Goal: Transaction & Acquisition: Obtain resource

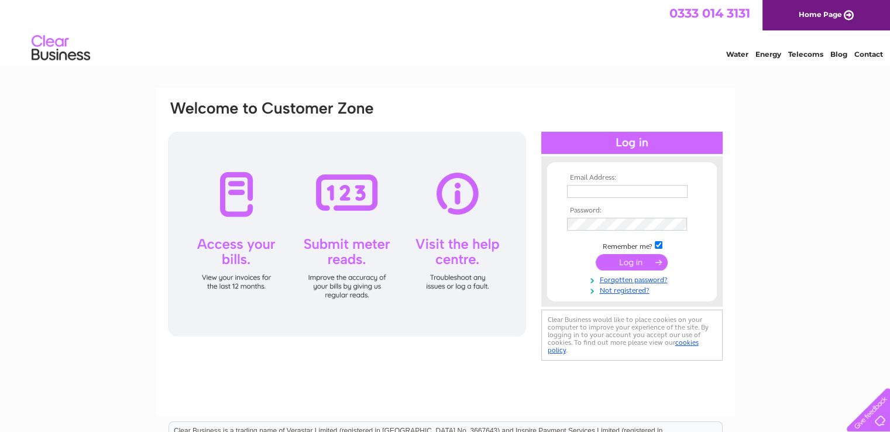
type input "[EMAIL_ADDRESS][DOMAIN_NAME]"
click at [625, 263] on input "submit" at bounding box center [632, 262] width 72 height 16
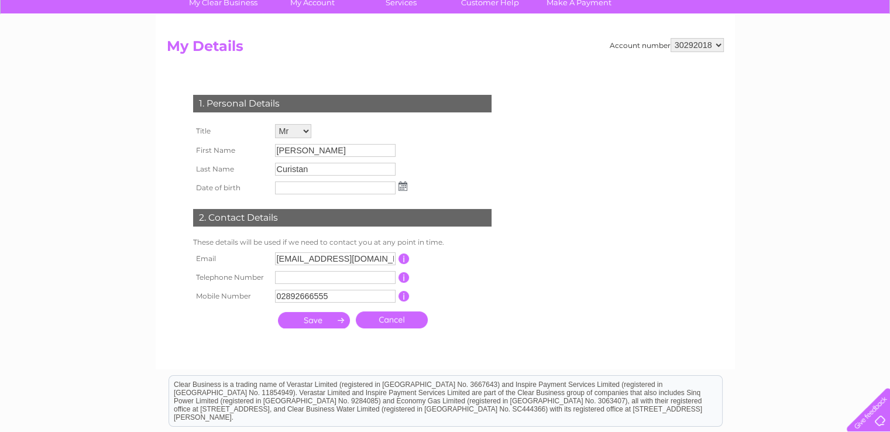
scroll to position [176, 0]
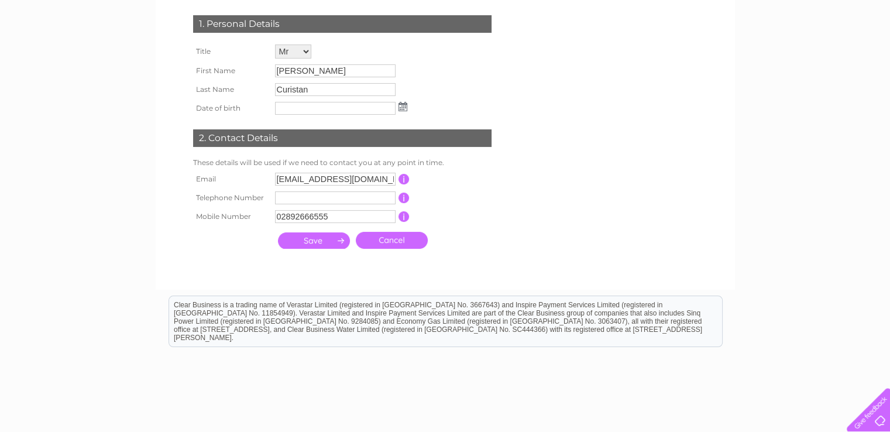
click at [308, 240] on input "submit" at bounding box center [314, 240] width 72 height 16
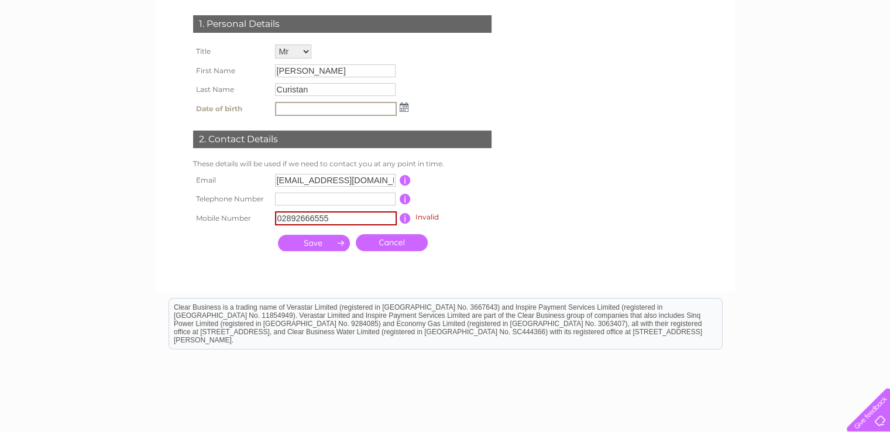
click at [335, 220] on input "02892666555" at bounding box center [336, 218] width 122 height 14
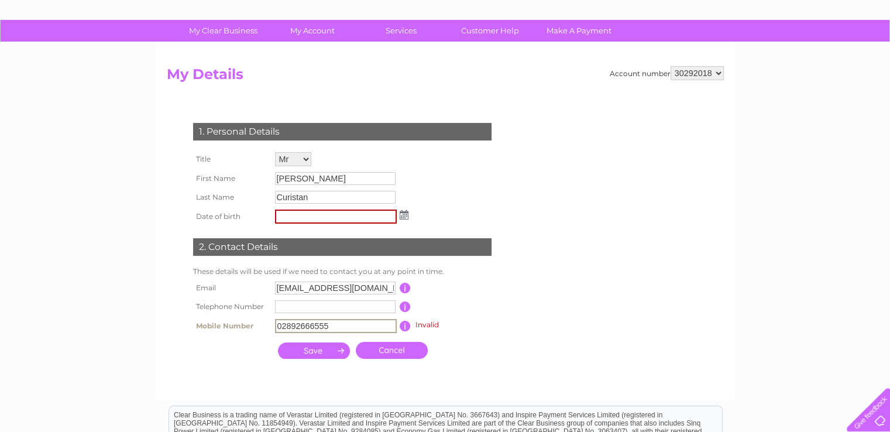
scroll to position [0, 0]
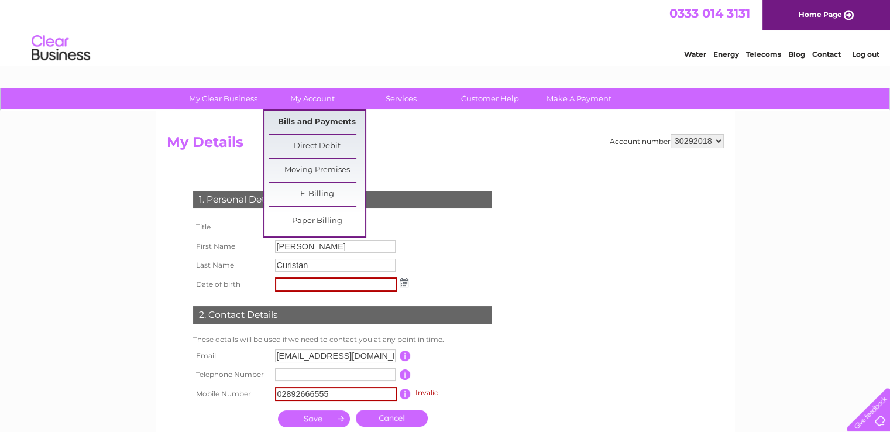
click at [297, 116] on link "Bills and Payments" at bounding box center [317, 122] width 97 height 23
click at [297, 122] on link "Bills and Payments" at bounding box center [317, 122] width 97 height 23
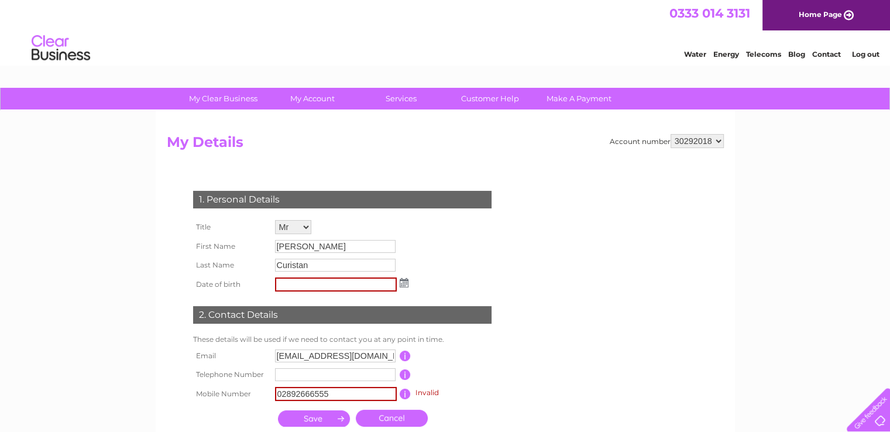
click at [383, 422] on link "Cancel" at bounding box center [392, 418] width 72 height 17
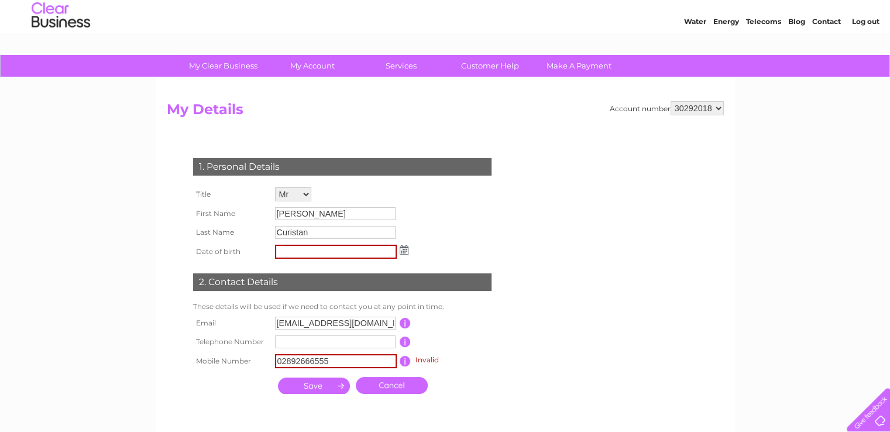
scroll to position [117, 0]
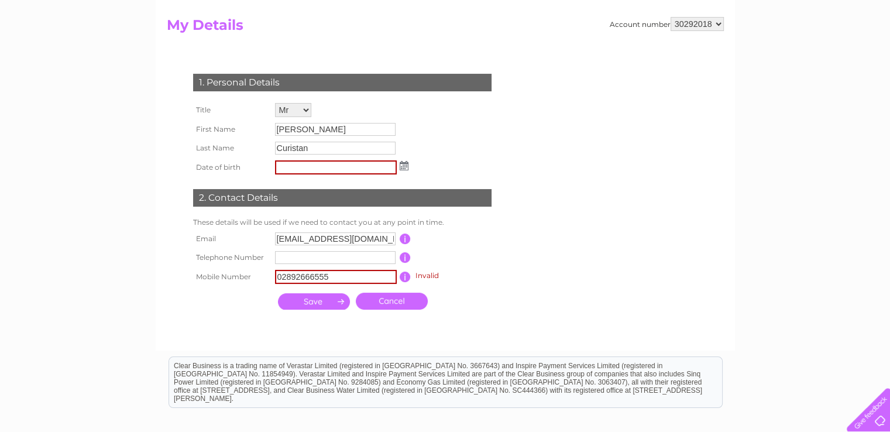
click at [390, 300] on link "Cancel" at bounding box center [392, 301] width 72 height 17
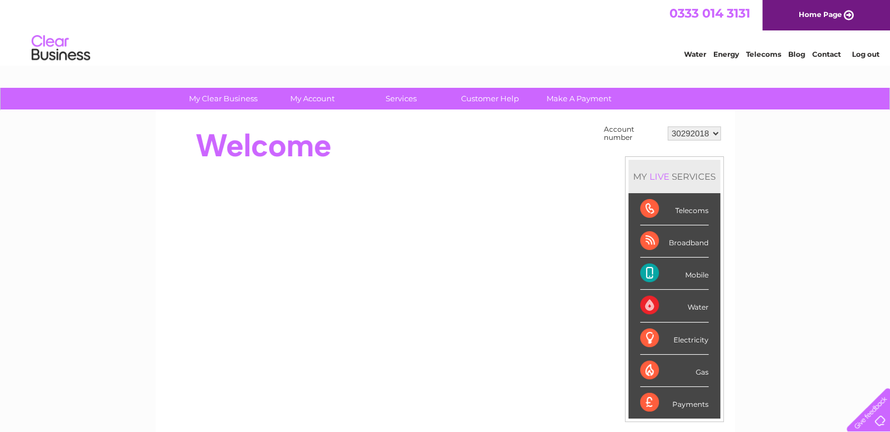
click at [864, 55] on link "Log out" at bounding box center [864, 54] width 27 height 9
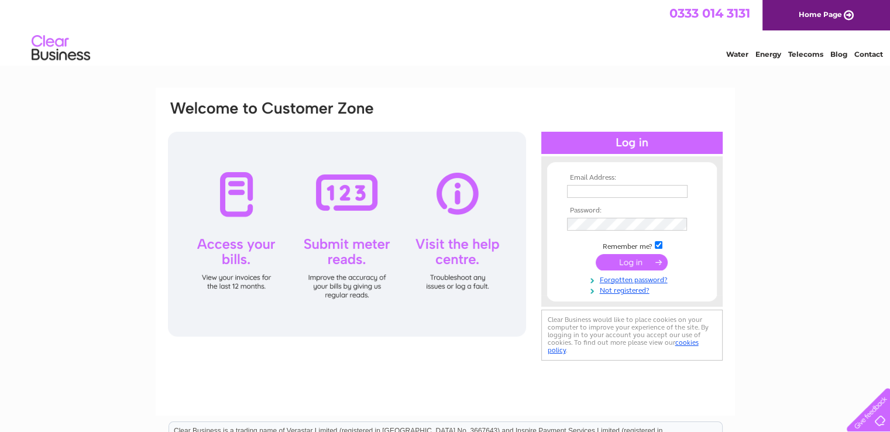
type input "accounts@eastcoastcustomsonline.co.uk"
click at [617, 263] on input "submit" at bounding box center [632, 262] width 72 height 16
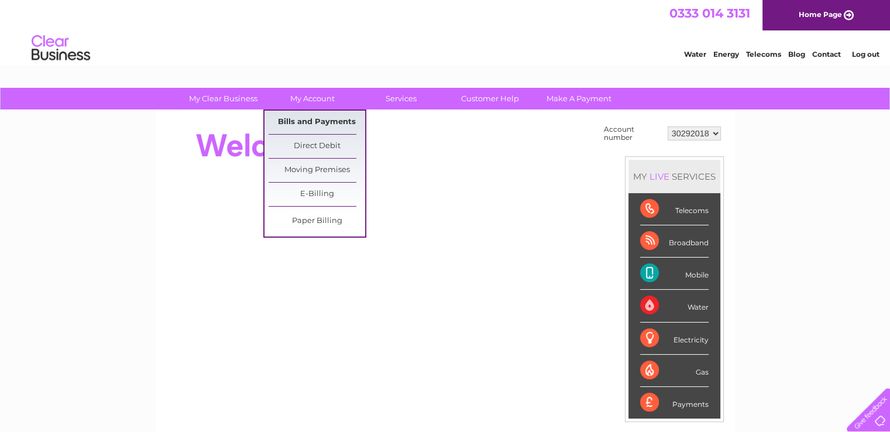
click at [300, 119] on link "Bills and Payments" at bounding box center [317, 122] width 97 height 23
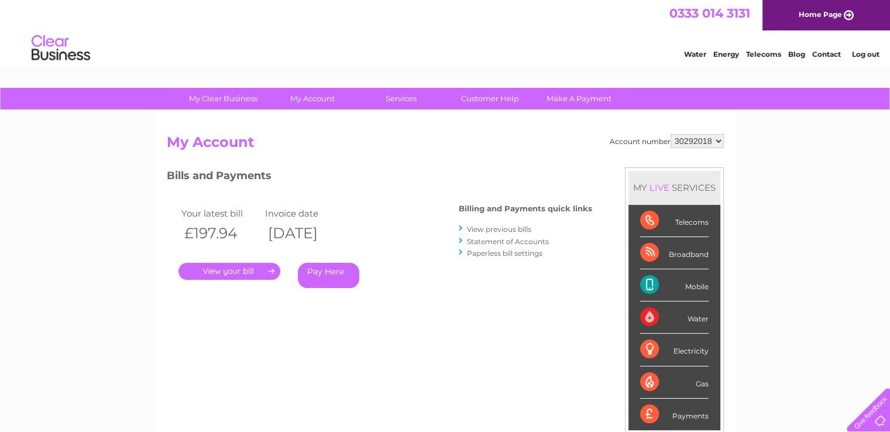
click at [479, 228] on link "View previous bills" at bounding box center [499, 229] width 64 height 9
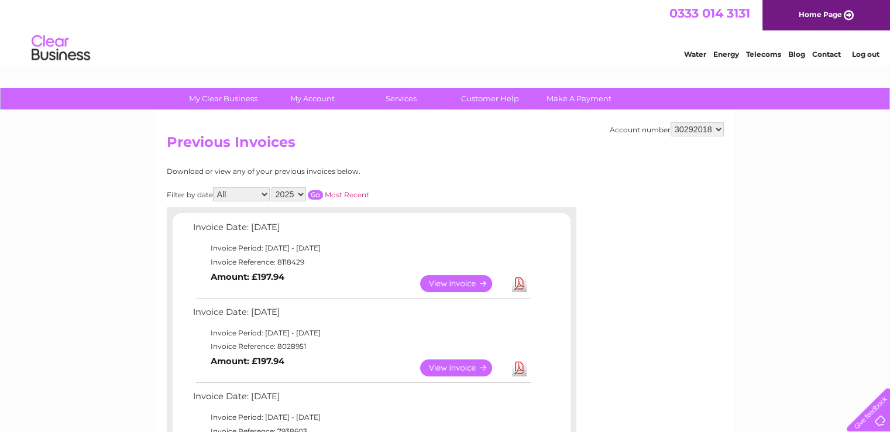
click at [301, 197] on select "2025 2024" at bounding box center [288, 194] width 35 height 14
select select "2024"
click at [273, 187] on select "2025 2024" at bounding box center [288, 194] width 35 height 14
click at [314, 194] on input "button" at bounding box center [315, 194] width 15 height 9
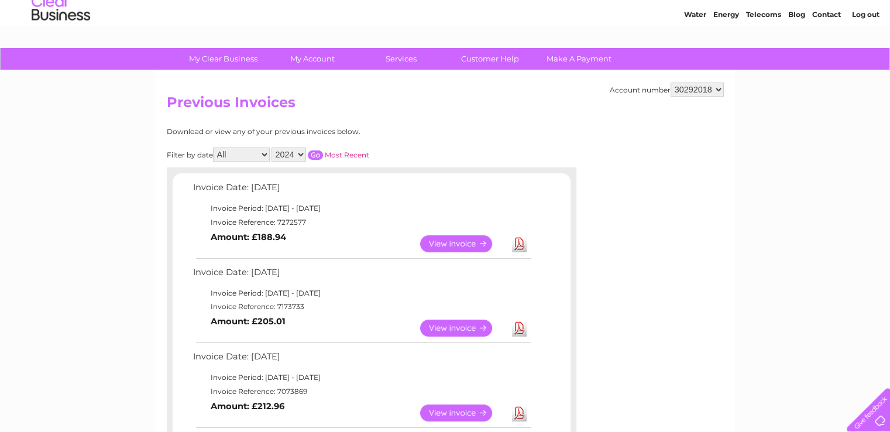
scroll to position [176, 0]
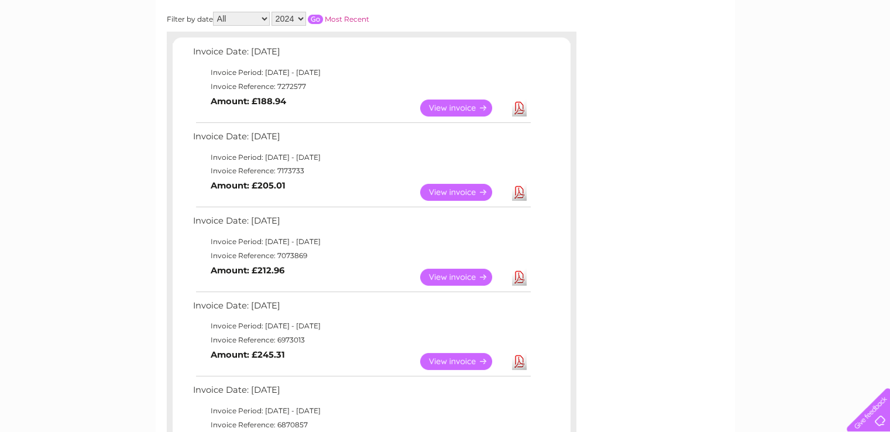
click at [438, 276] on link "View" at bounding box center [463, 277] width 86 height 17
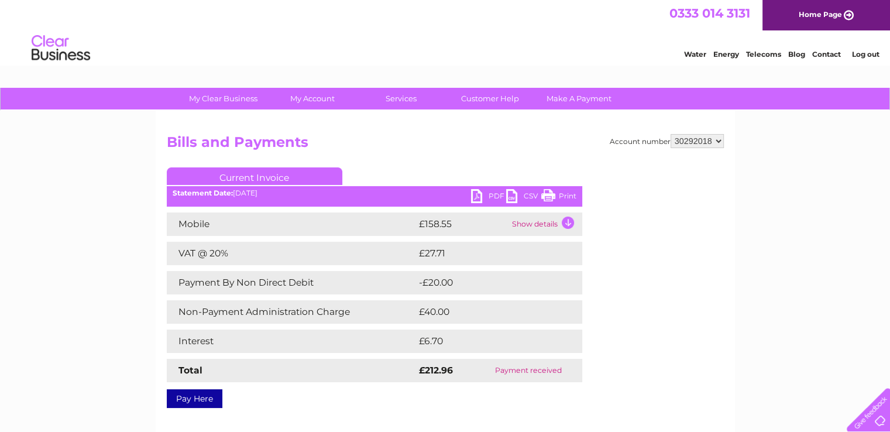
click at [490, 197] on link "PDF" at bounding box center [488, 197] width 35 height 17
click at [491, 198] on link "PDF" at bounding box center [488, 197] width 35 height 17
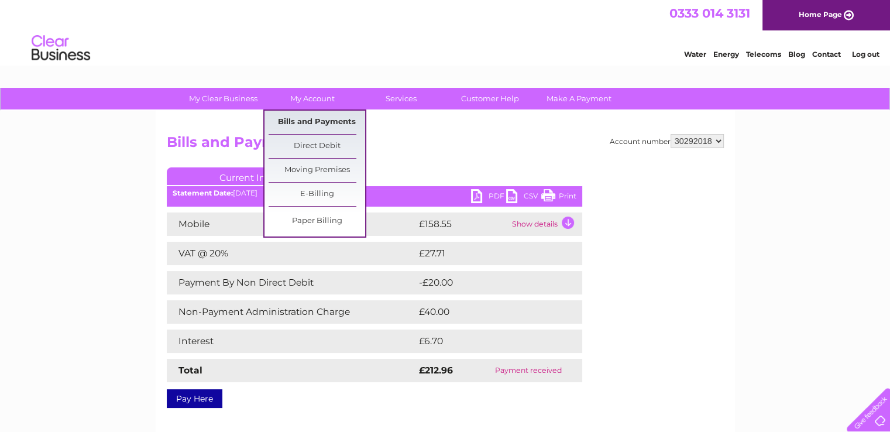
click at [307, 119] on link "Bills and Payments" at bounding box center [317, 122] width 97 height 23
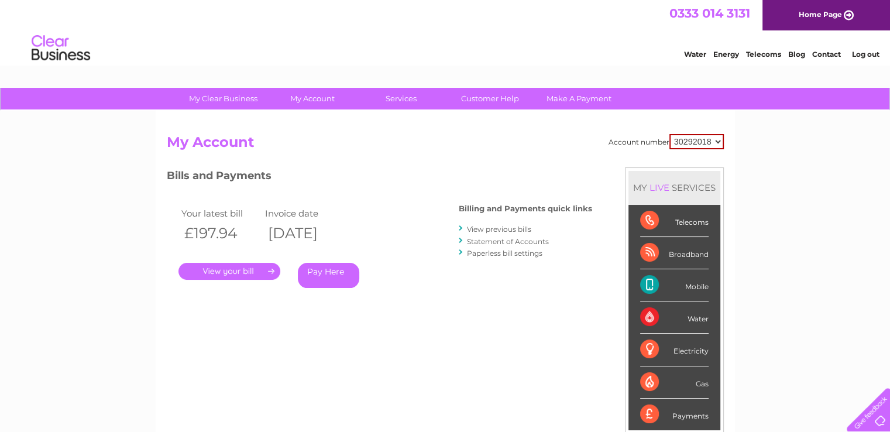
click at [503, 231] on link "View previous bills" at bounding box center [499, 229] width 64 height 9
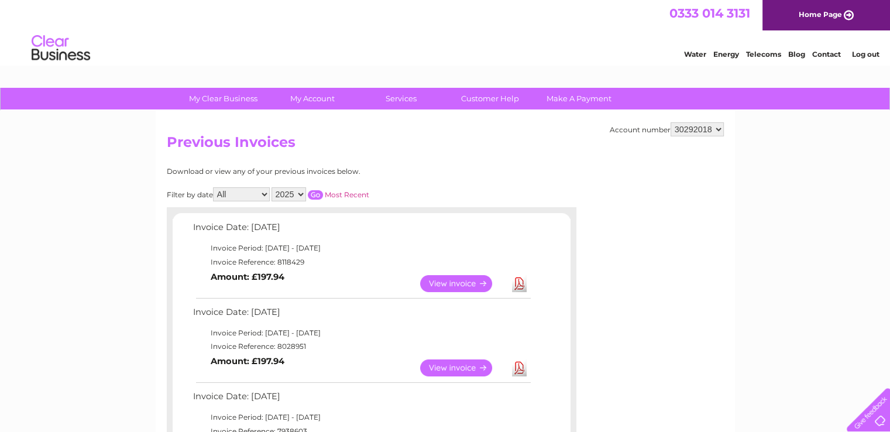
click at [298, 192] on select "2025 2024" at bounding box center [288, 194] width 35 height 14
select select "2024"
click at [273, 187] on select "2025 2024" at bounding box center [288, 194] width 35 height 14
click at [314, 195] on input "button" at bounding box center [315, 194] width 15 height 9
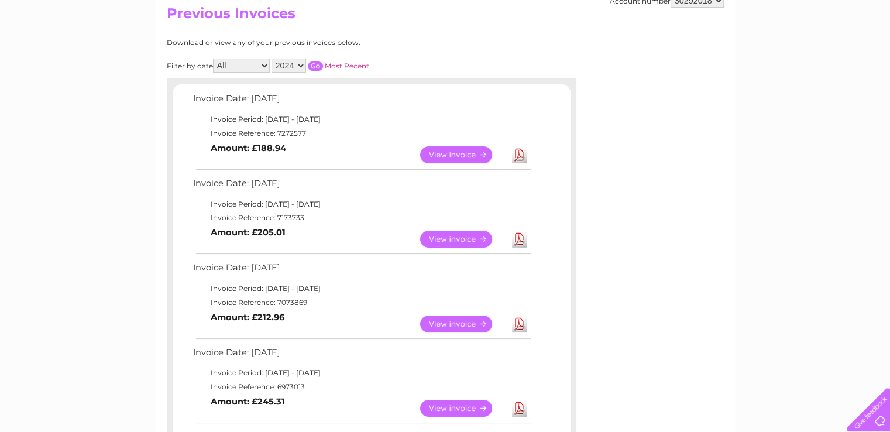
scroll to position [234, 0]
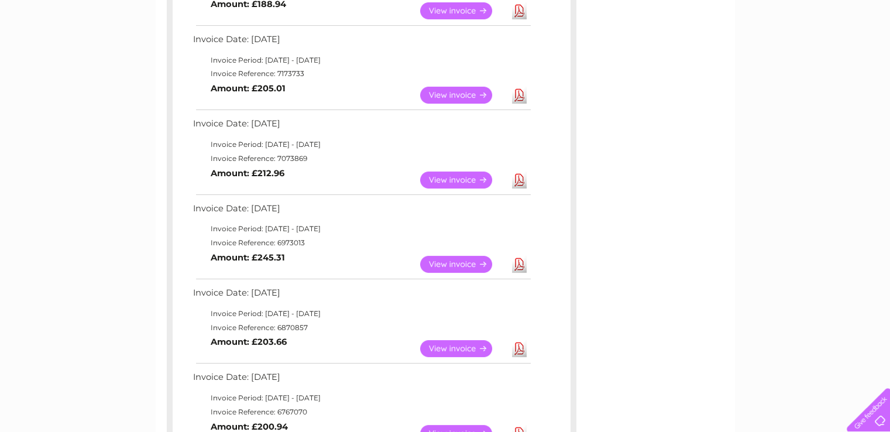
click at [469, 303] on div "Invoice Date: 10 December 2024 Invoice Period: 1 December 2024 - 31 December 20…" at bounding box center [372, 408] width 398 height 923
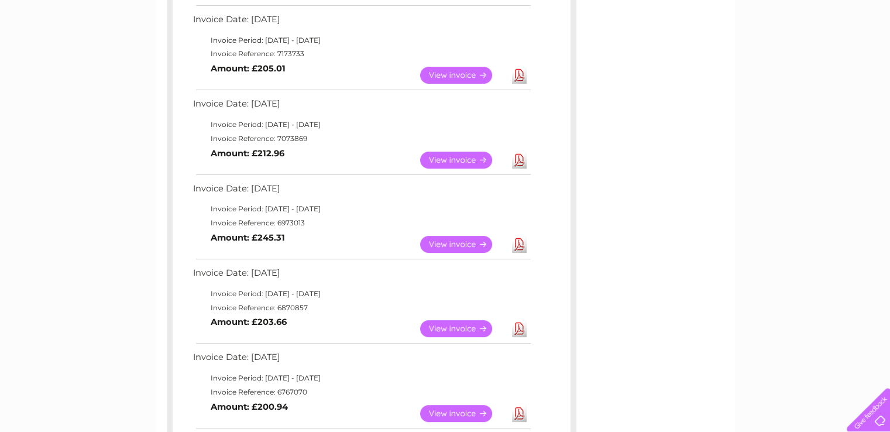
click at [470, 243] on link "View" at bounding box center [463, 244] width 86 height 17
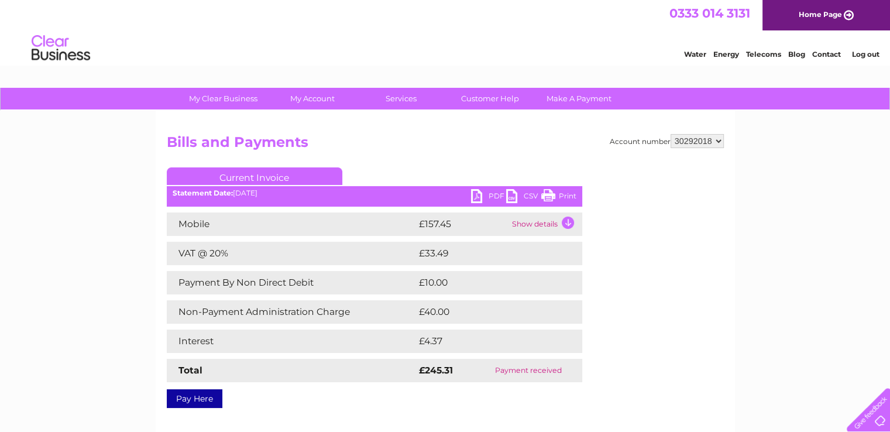
click at [490, 195] on link "PDF" at bounding box center [488, 197] width 35 height 17
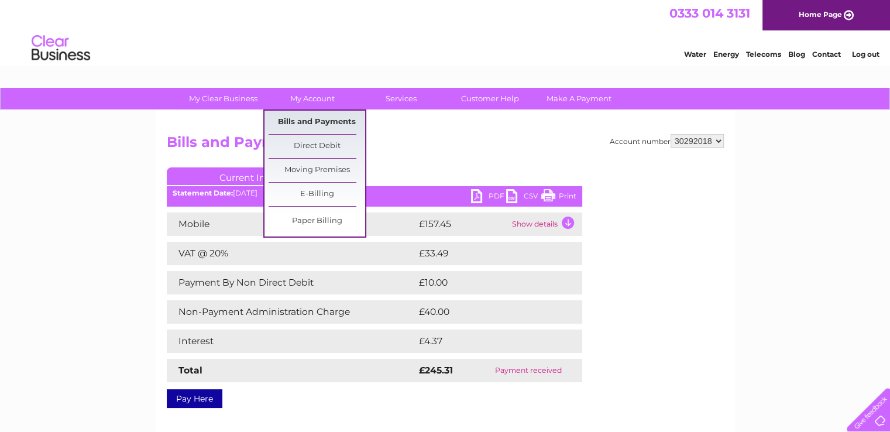
click at [318, 122] on link "Bills and Payments" at bounding box center [317, 122] width 97 height 23
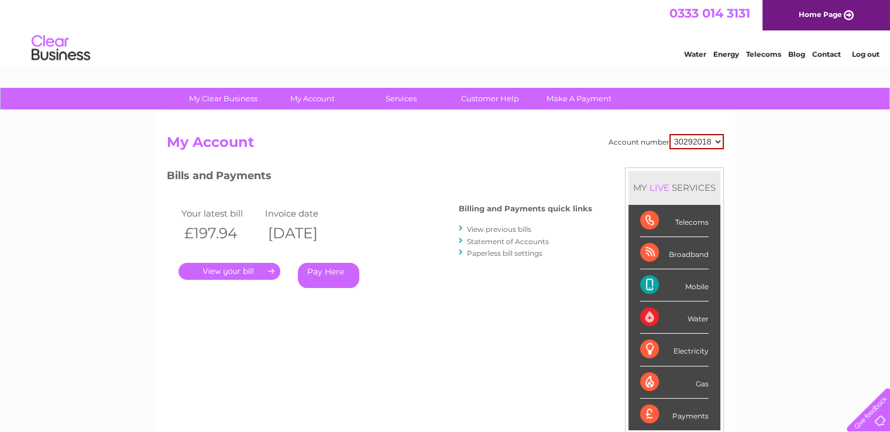
click at [496, 228] on link "View previous bills" at bounding box center [499, 229] width 64 height 9
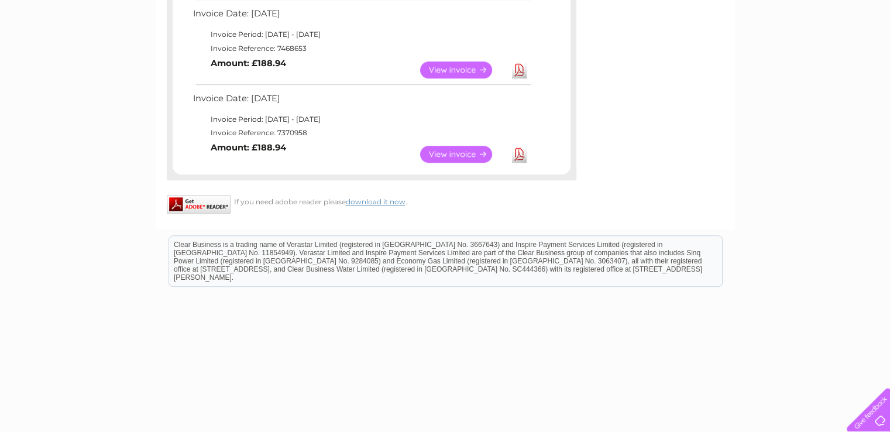
scroll to position [810, 0]
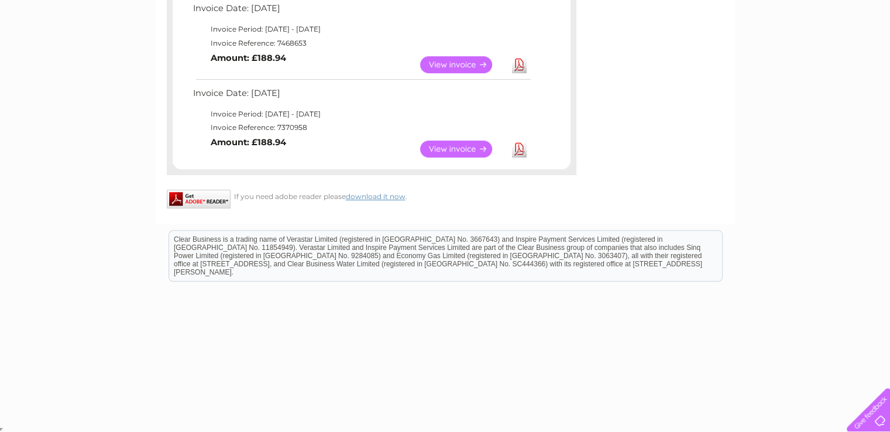
click at [462, 149] on link "View" at bounding box center [463, 148] width 86 height 17
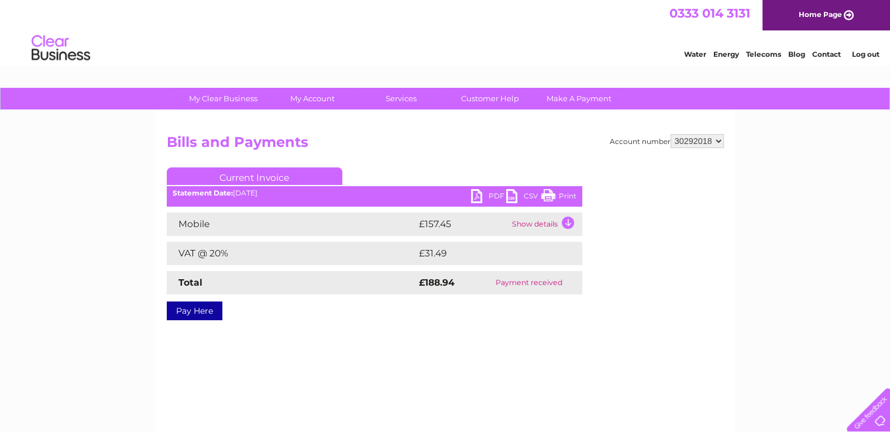
click at [487, 195] on link "PDF" at bounding box center [488, 197] width 35 height 17
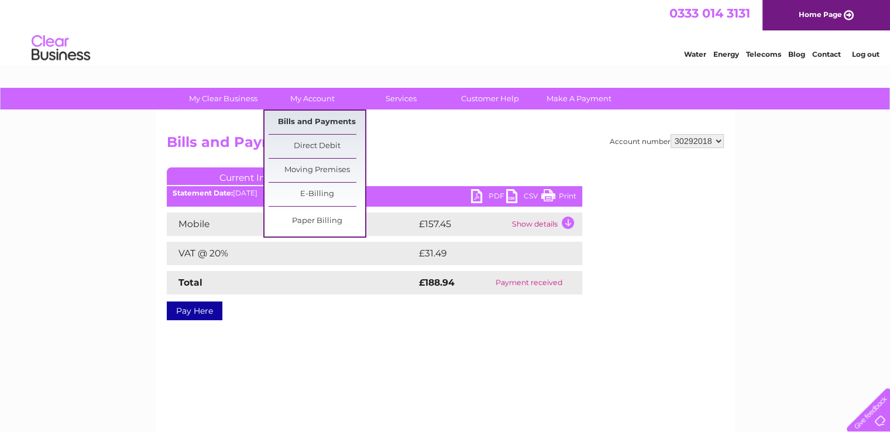
click at [314, 123] on link "Bills and Payments" at bounding box center [317, 122] width 97 height 23
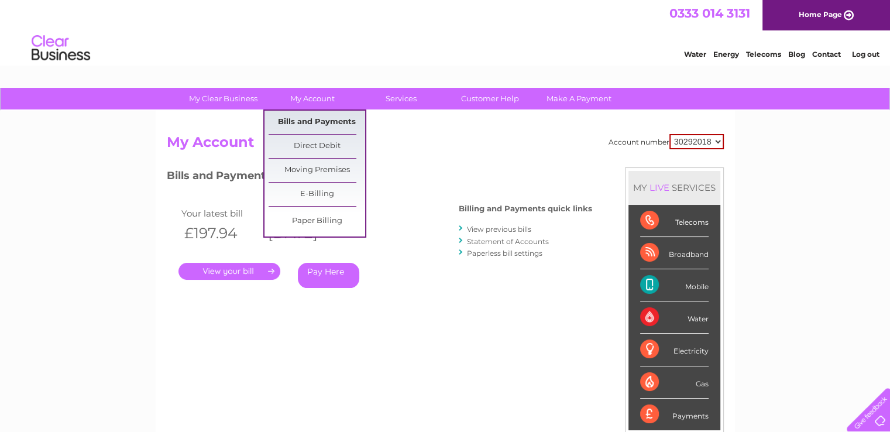
click at [321, 124] on link "Bills and Payments" at bounding box center [317, 122] width 97 height 23
